Goal: Task Accomplishment & Management: Use online tool/utility

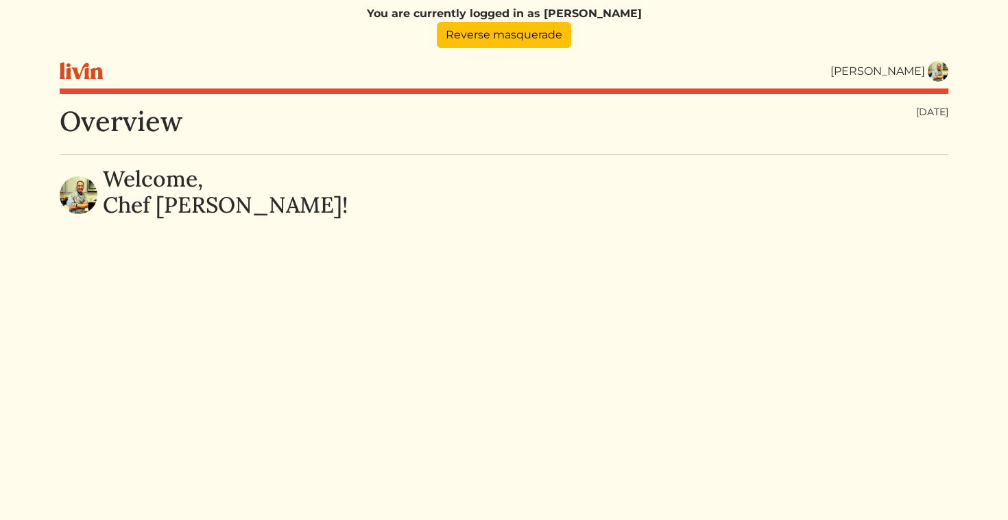
click at [895, 74] on div "[PERSON_NAME]" at bounding box center [878, 71] width 95 height 16
click at [937, 66] on img at bounding box center [938, 71] width 21 height 21
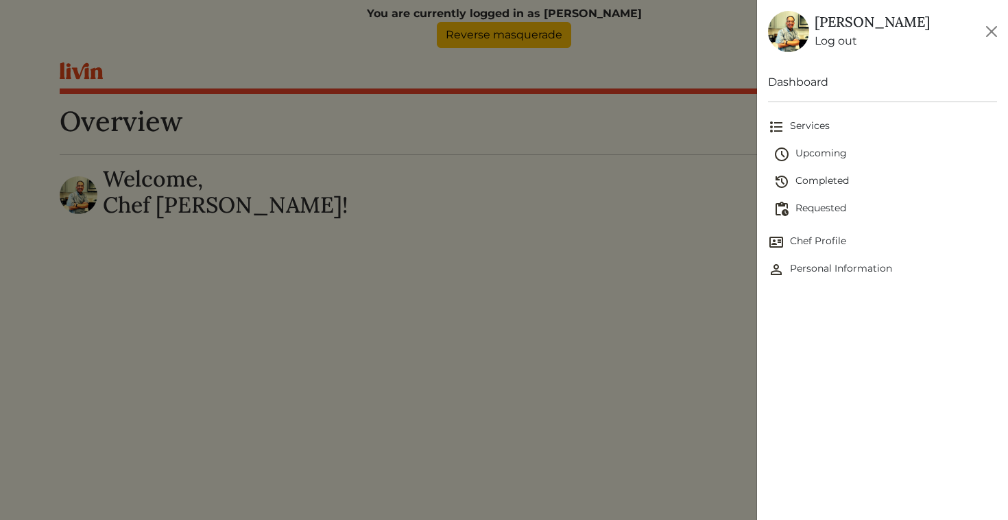
click at [799, 187] on span "Completed" at bounding box center [886, 182] width 224 height 16
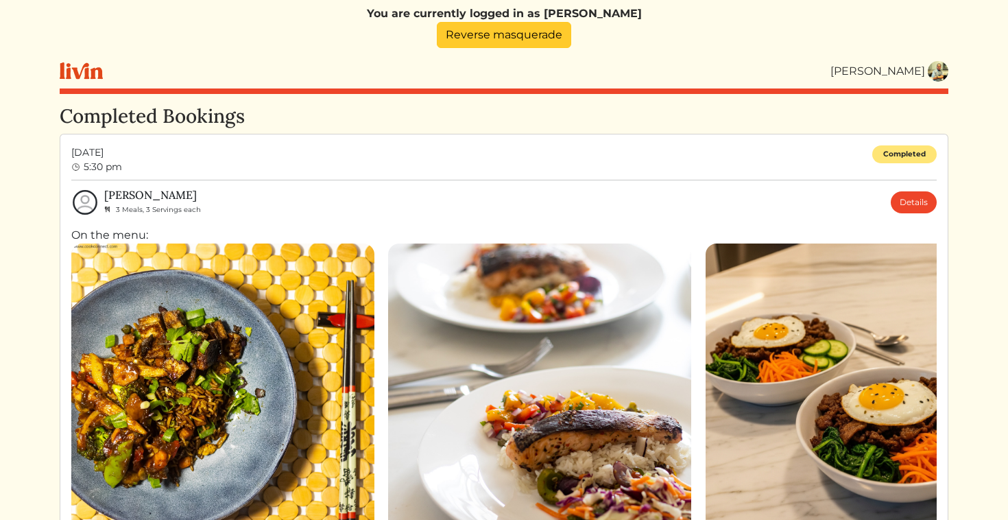
click at [528, 38] on link "Reverse masquerade" at bounding box center [504, 35] width 134 height 26
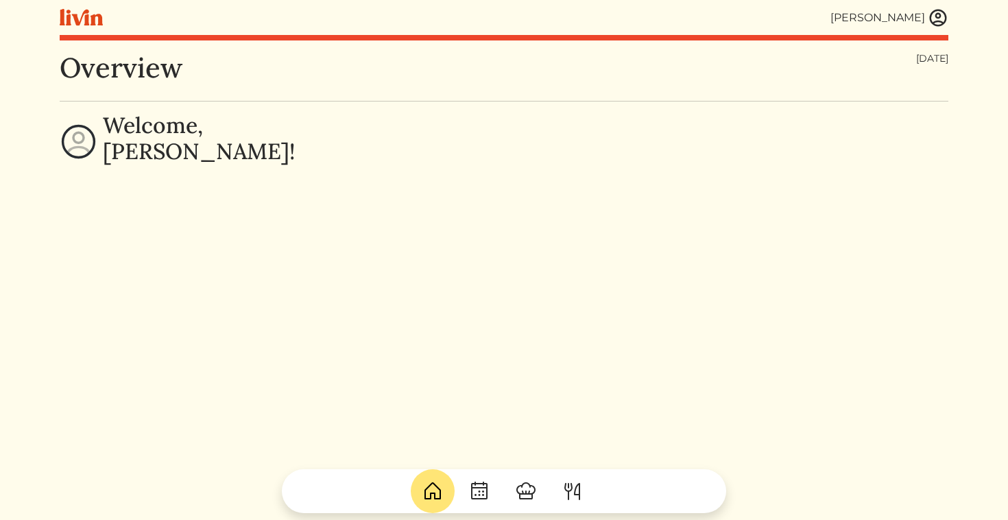
click at [931, 16] on img at bounding box center [938, 18] width 21 height 21
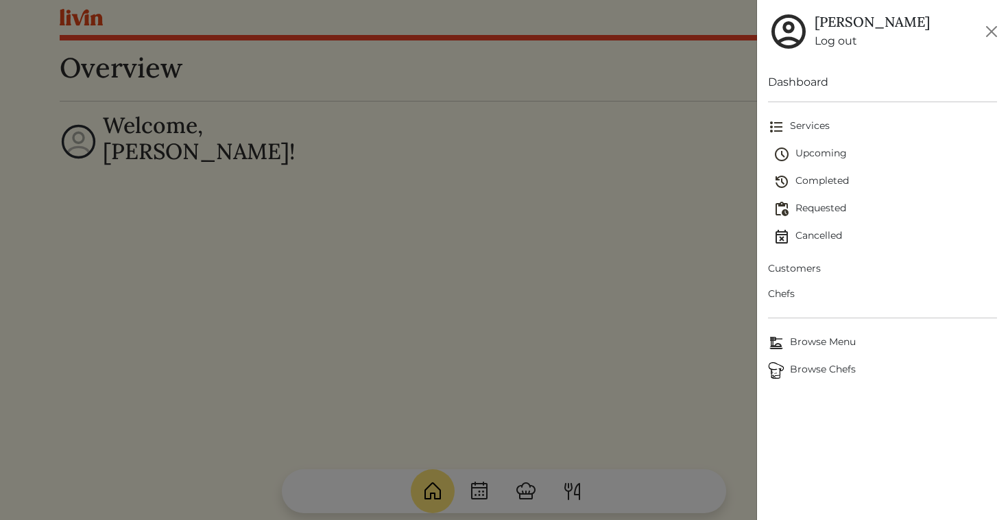
click at [785, 294] on span "Chefs" at bounding box center [883, 294] width 230 height 14
click at [783, 297] on span "Chefs" at bounding box center [883, 294] width 230 height 14
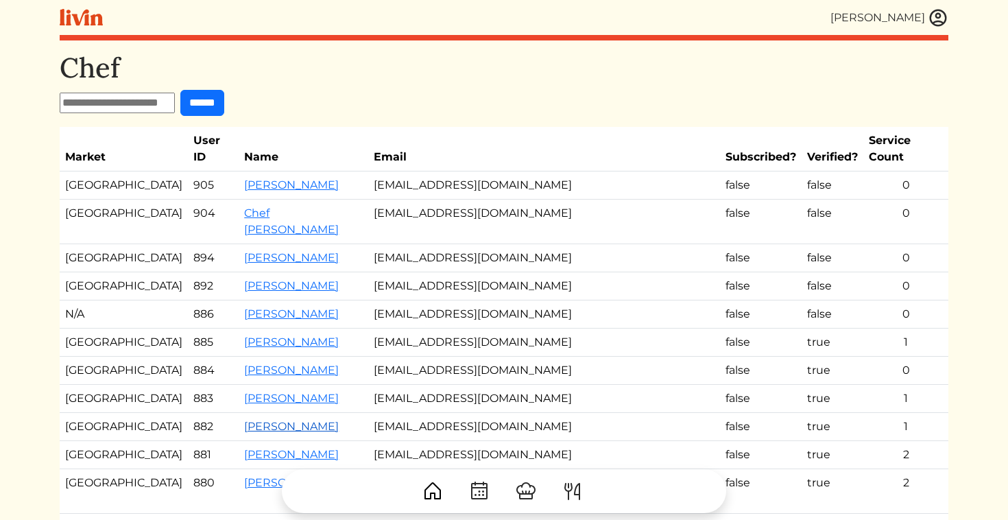
click at [281, 420] on link "Mycheala Garrett" at bounding box center [291, 426] width 95 height 13
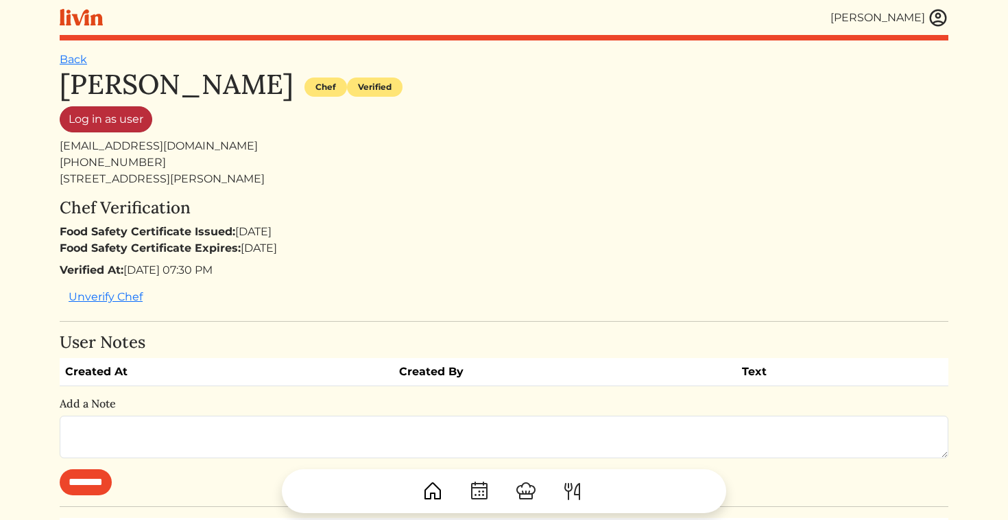
click at [141, 126] on link "Log in as user" at bounding box center [106, 119] width 93 height 26
